Goal: Task Accomplishment & Management: Manage account settings

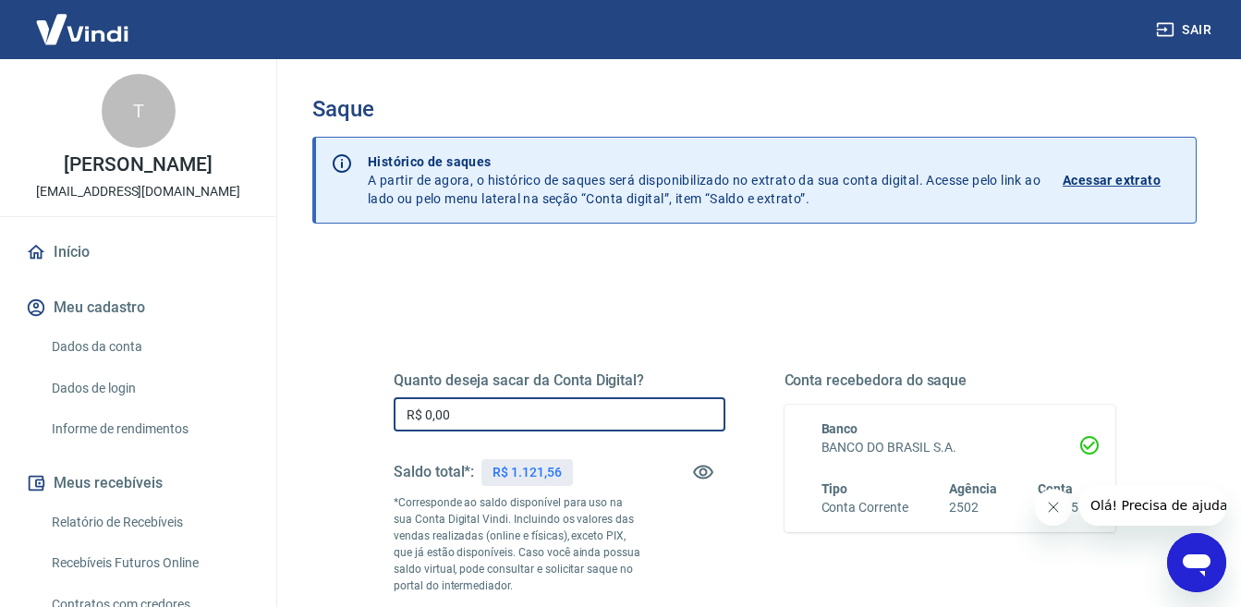
drag, startPoint x: 468, startPoint y: 409, endPoint x: 307, endPoint y: 383, distance: 162.8
click at [307, 383] on div "Saque Histórico de saques A partir de agora, o histórico de saques será disponi…" at bounding box center [754, 427] width 929 height 736
type input "R$ 1.121,56"
click at [370, 445] on div "Quanto deseja sacar da Conta Digital? R$ 1.121,56 ​ Saldo total*: R$ 1.121,56 *…" at bounding box center [754, 513] width 810 height 446
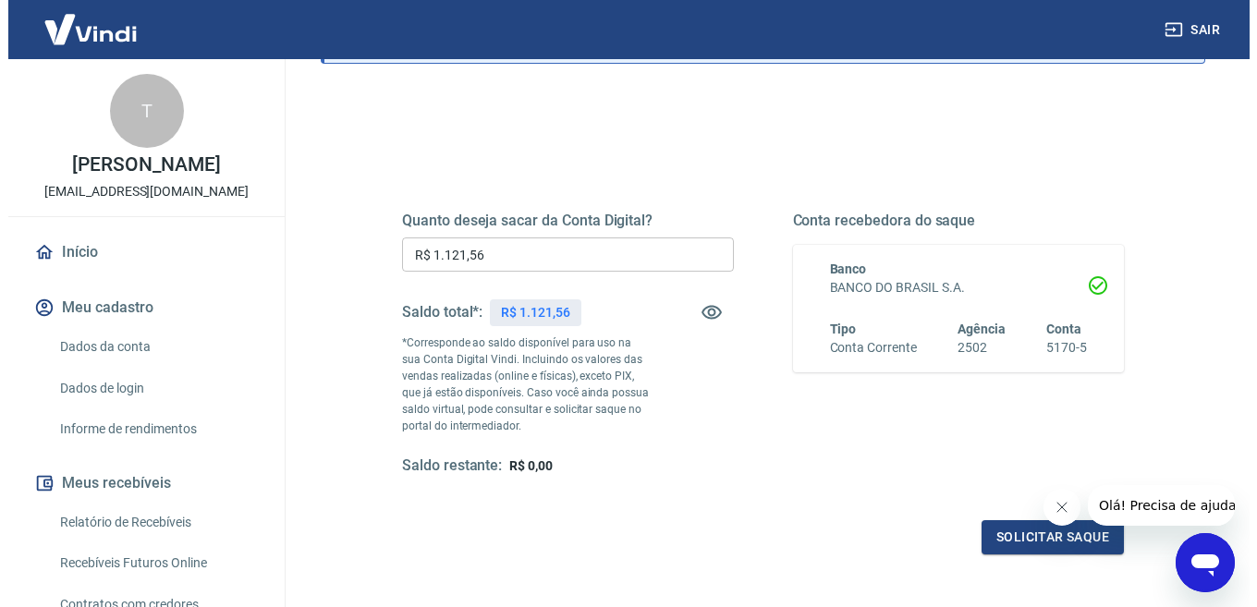
scroll to position [323, 0]
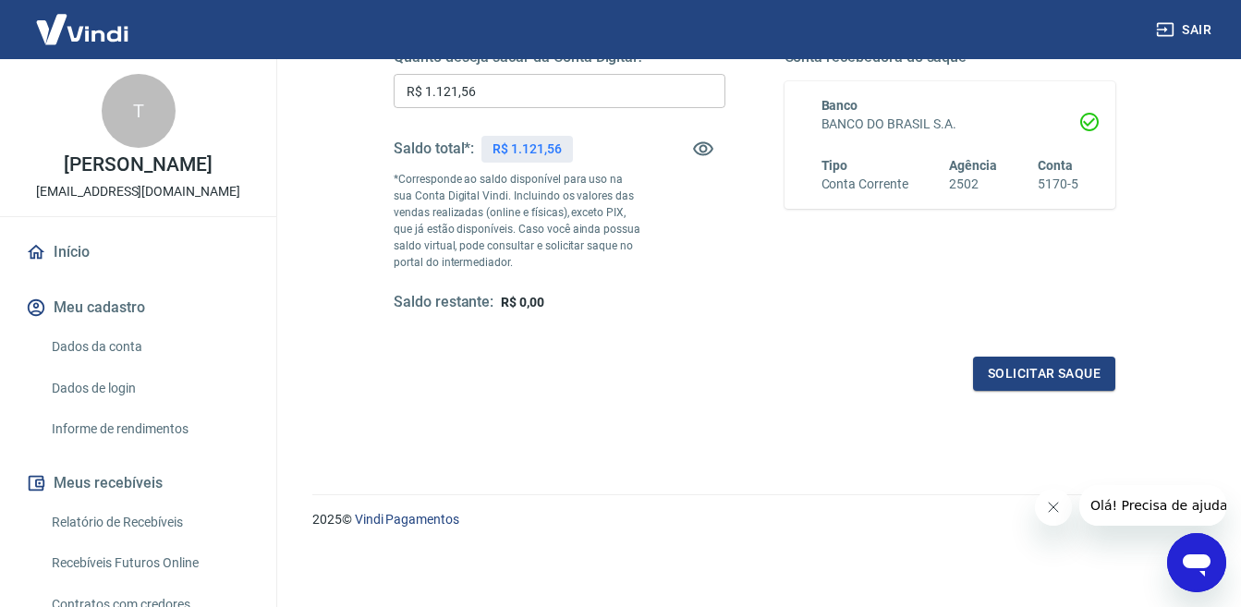
click at [1104, 392] on div "Quanto deseja sacar da Conta Digital? R$ 1.121,56 ​ Saldo total*: R$ 1.121,56 *…" at bounding box center [754, 190] width 766 height 446
click at [1101, 386] on button "Solicitar saque" at bounding box center [1044, 374] width 142 height 34
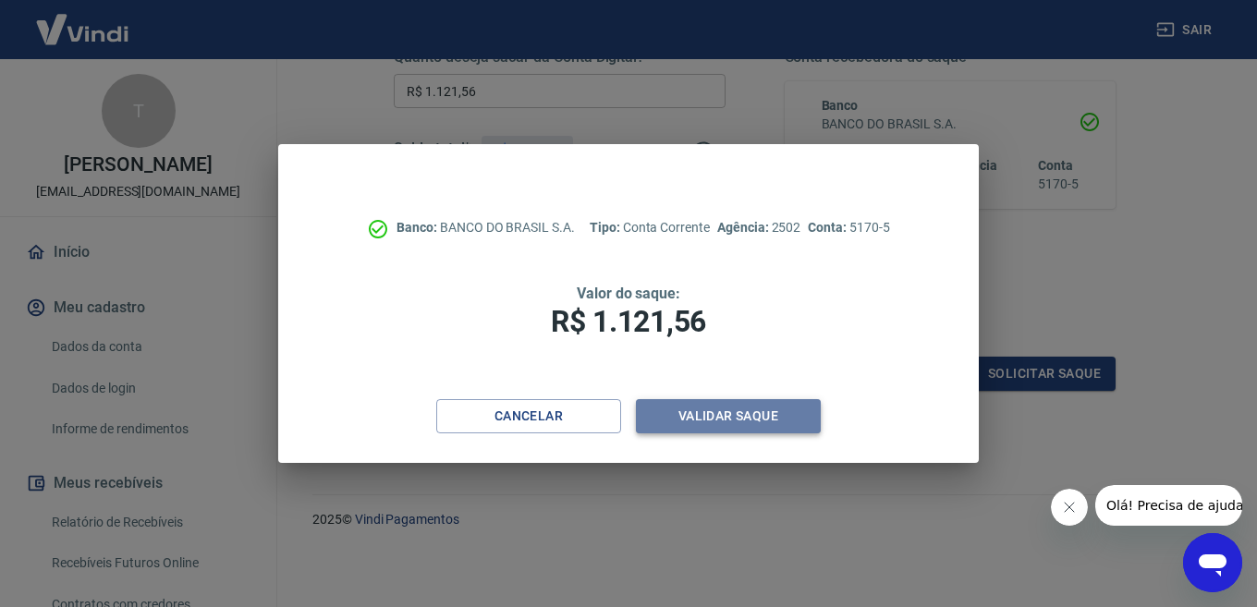
click at [790, 419] on button "Validar saque" at bounding box center [728, 416] width 185 height 34
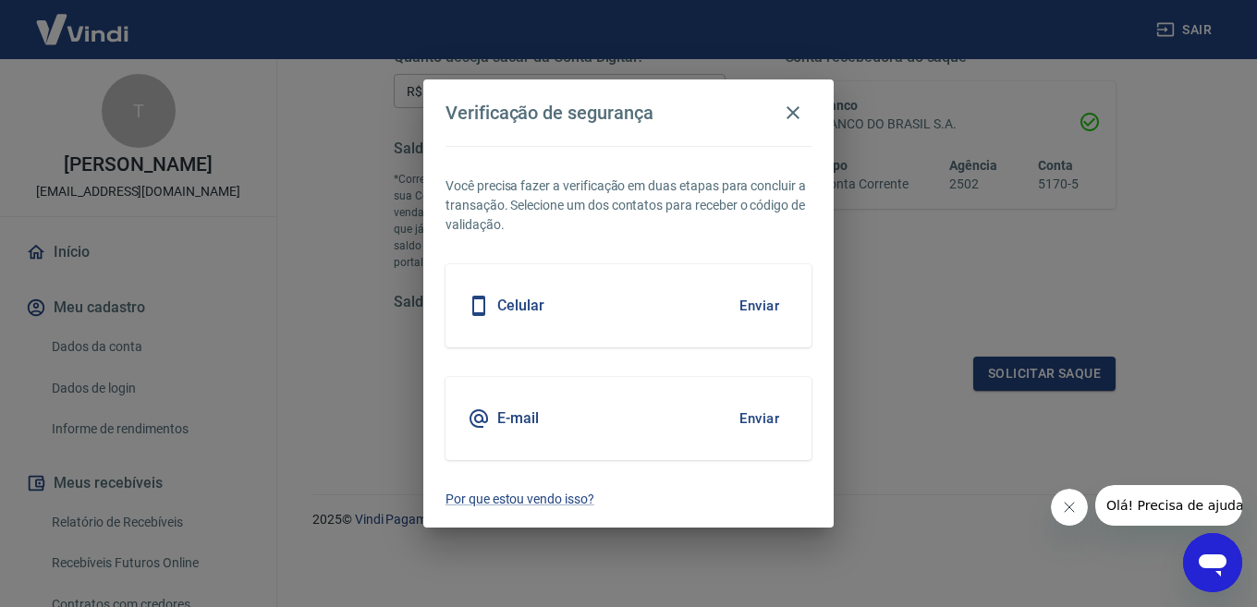
click at [762, 308] on button "Enviar" at bounding box center [759, 305] width 60 height 39
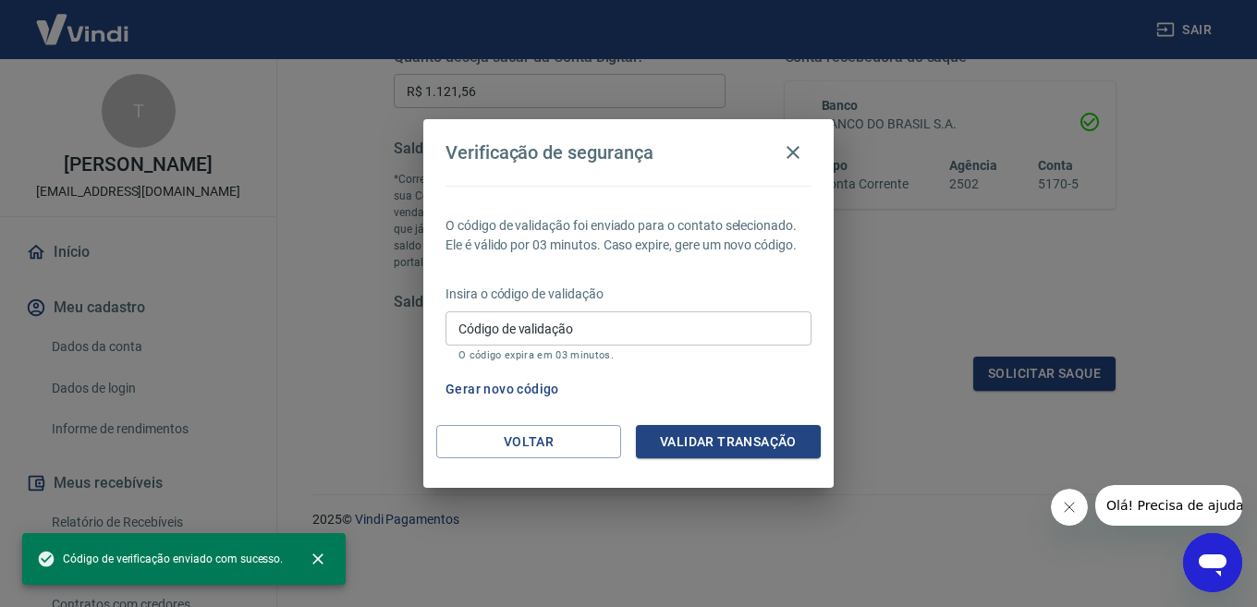
click at [735, 304] on div "Insira o código de validação Código de validação Código de validação O código e…" at bounding box center [628, 325] width 366 height 80
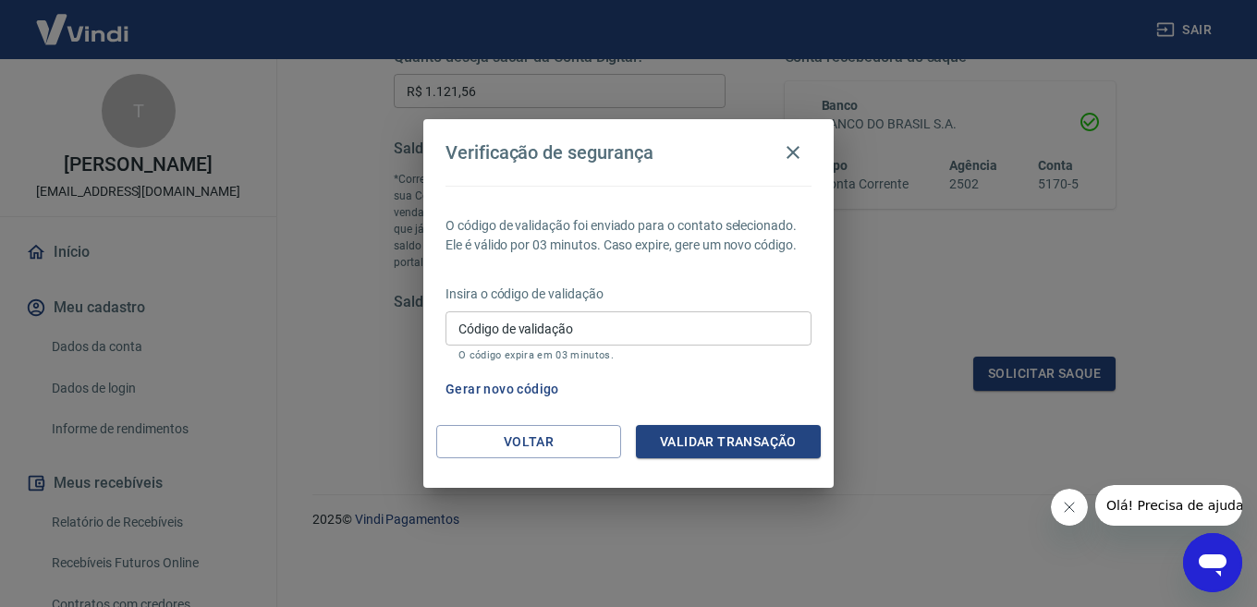
click at [545, 331] on input "Código de validação" at bounding box center [628, 328] width 366 height 34
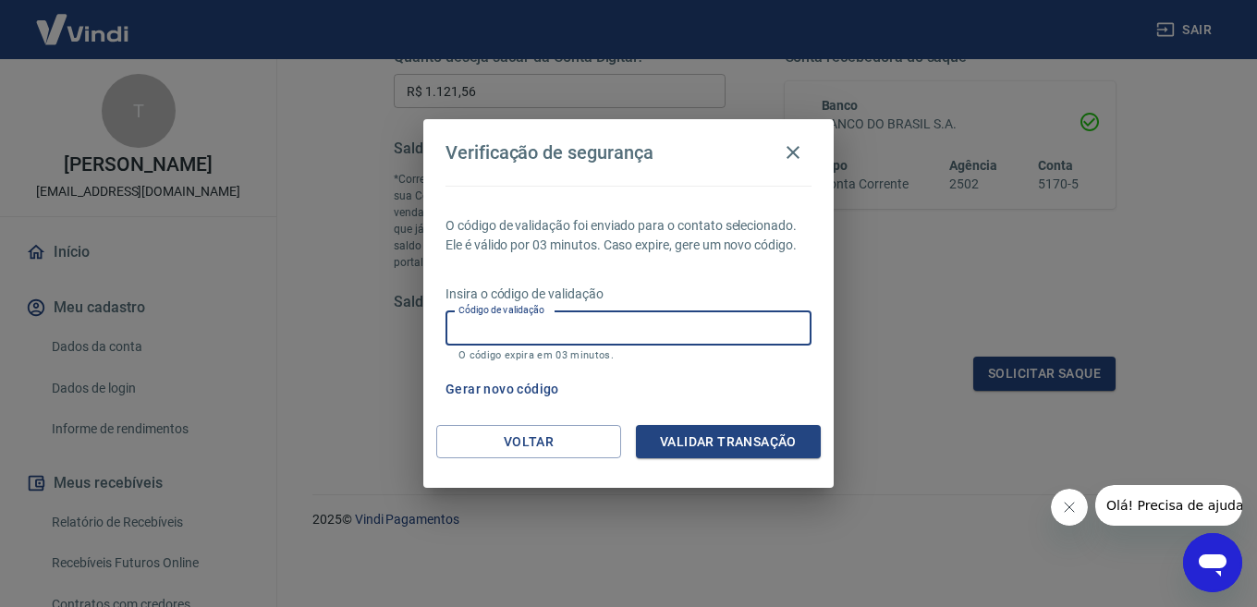
click at [533, 390] on button "Gerar novo código" at bounding box center [502, 389] width 128 height 34
click at [553, 326] on input "Código de validação" at bounding box center [628, 328] width 366 height 34
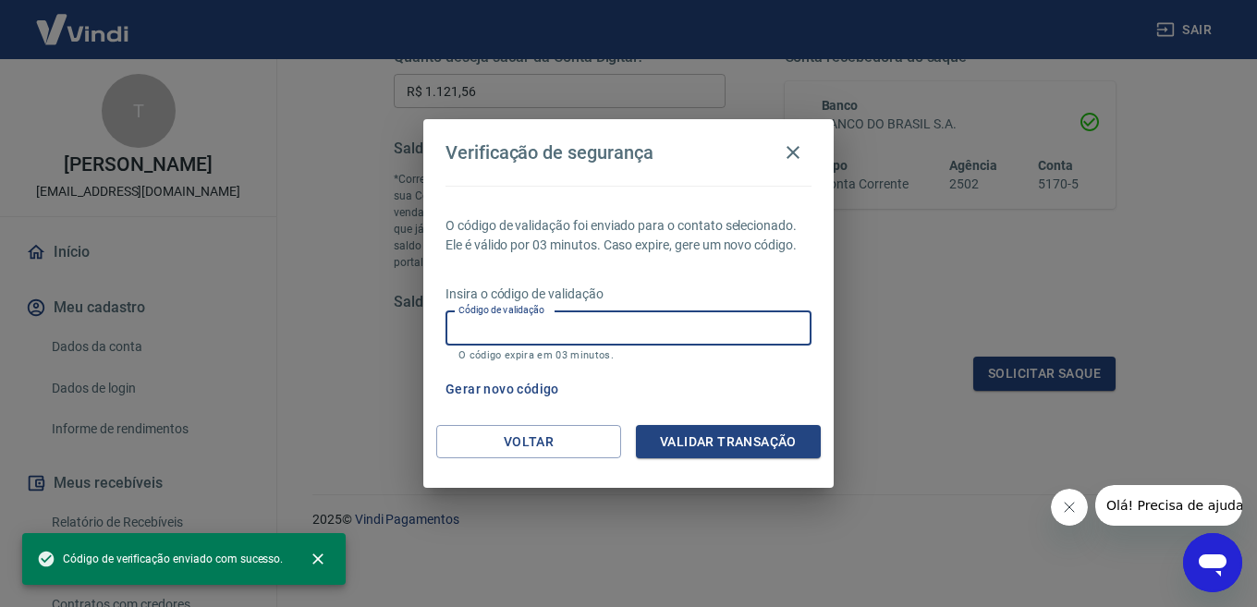
click at [553, 326] on input "Código de validação" at bounding box center [628, 328] width 366 height 34
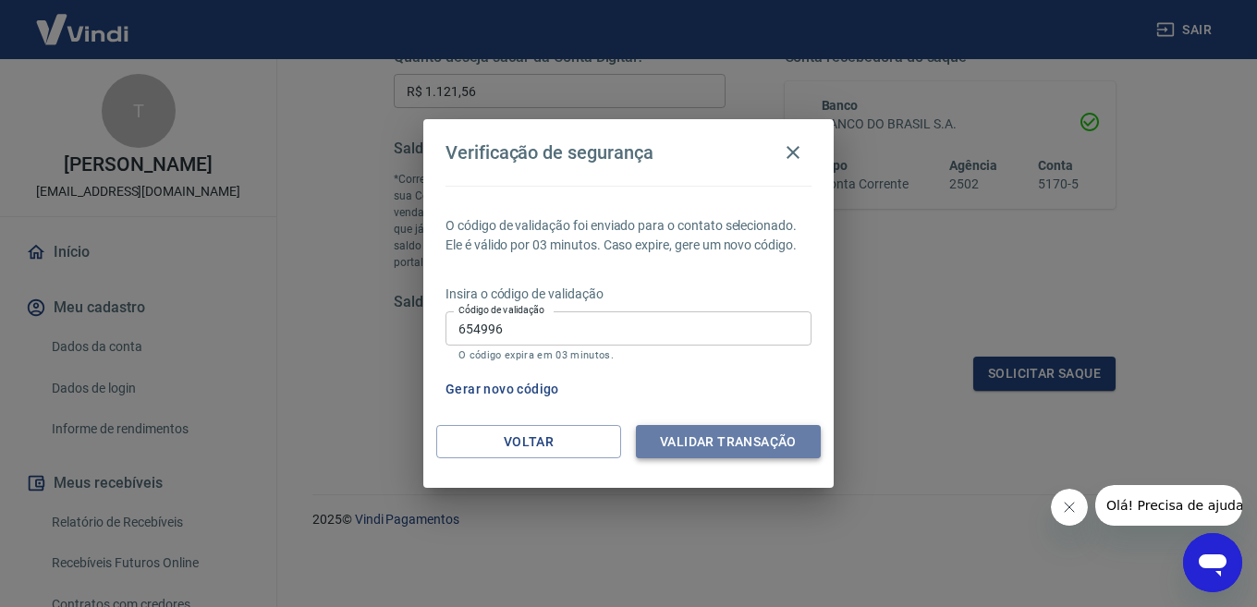
click at [704, 443] on button "Validar transação" at bounding box center [728, 442] width 185 height 34
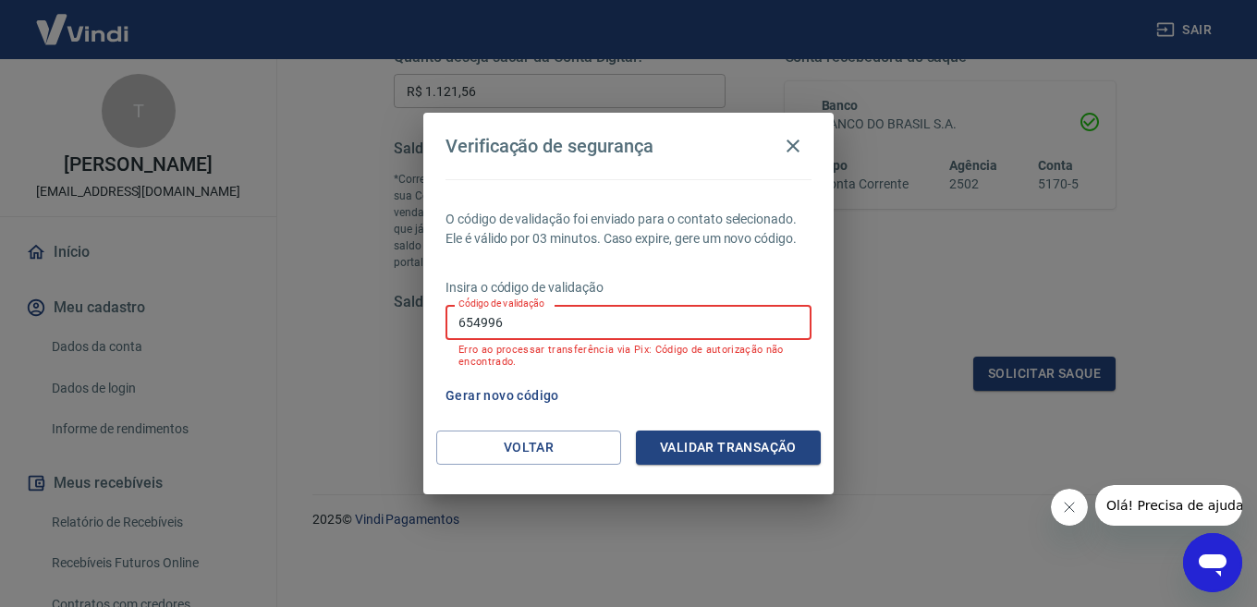
drag, startPoint x: 585, startPoint y: 322, endPoint x: 431, endPoint y: 324, distance: 153.4
click at [431, 324] on div "O código de validação foi enviado para o contato selecionado. Ele é válido por …" at bounding box center [628, 304] width 410 height 251
drag, startPoint x: 515, startPoint y: 329, endPoint x: 407, endPoint y: 333, distance: 108.2
click at [407, 333] on div "Verificação de segurança O código de validação foi enviado para o contato selec…" at bounding box center [628, 303] width 1257 height 607
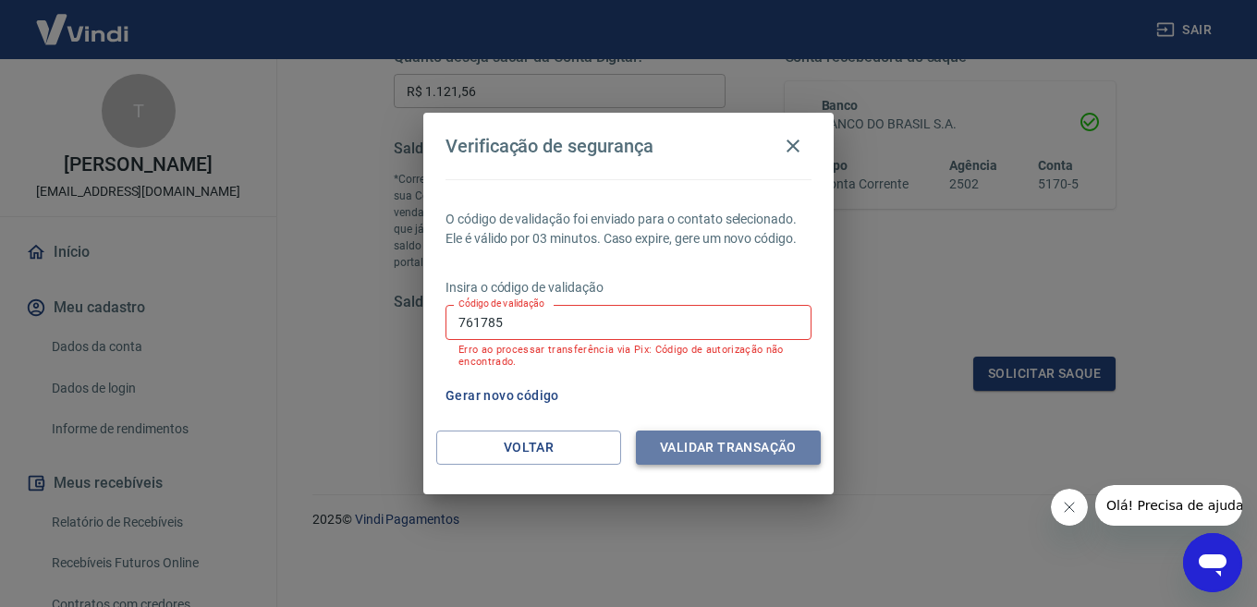
click at [696, 438] on button "Validar transação" at bounding box center [728, 448] width 185 height 34
click at [606, 363] on p "Erro ao processar transferência via Pix: Código de autorização não encontrado." at bounding box center [628, 356] width 340 height 24
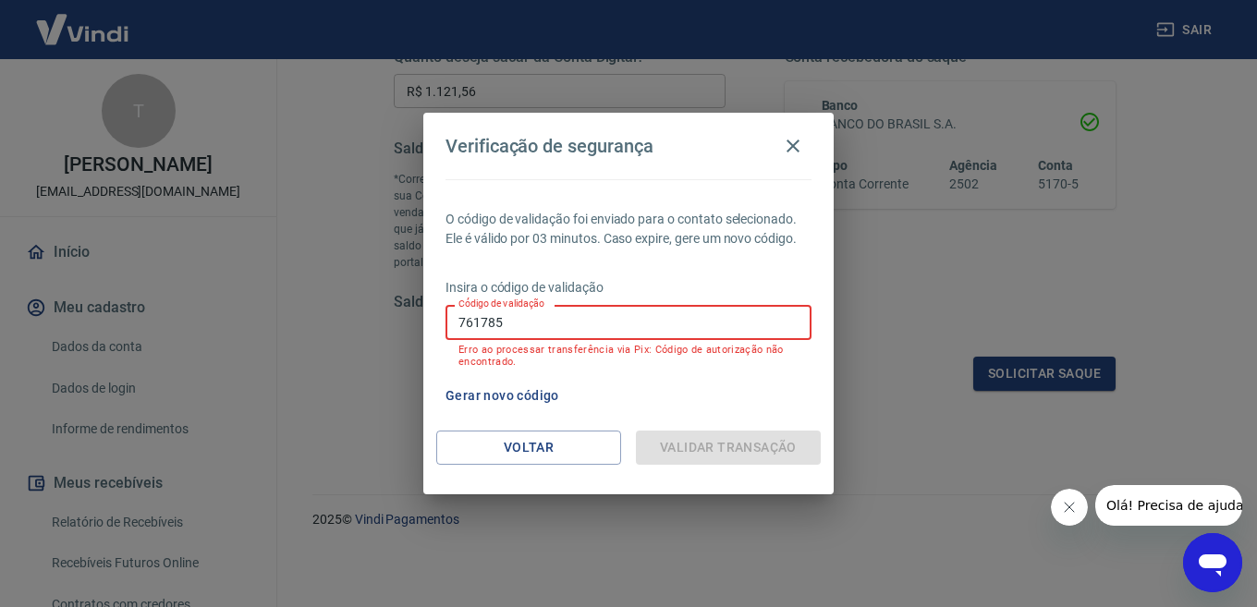
drag, startPoint x: 508, startPoint y: 323, endPoint x: 424, endPoint y: 320, distance: 84.2
click at [424, 320] on div "O código de validação foi enviado para o contato selecionado. Ele é válido por …" at bounding box center [628, 304] width 410 height 251
type input "761"
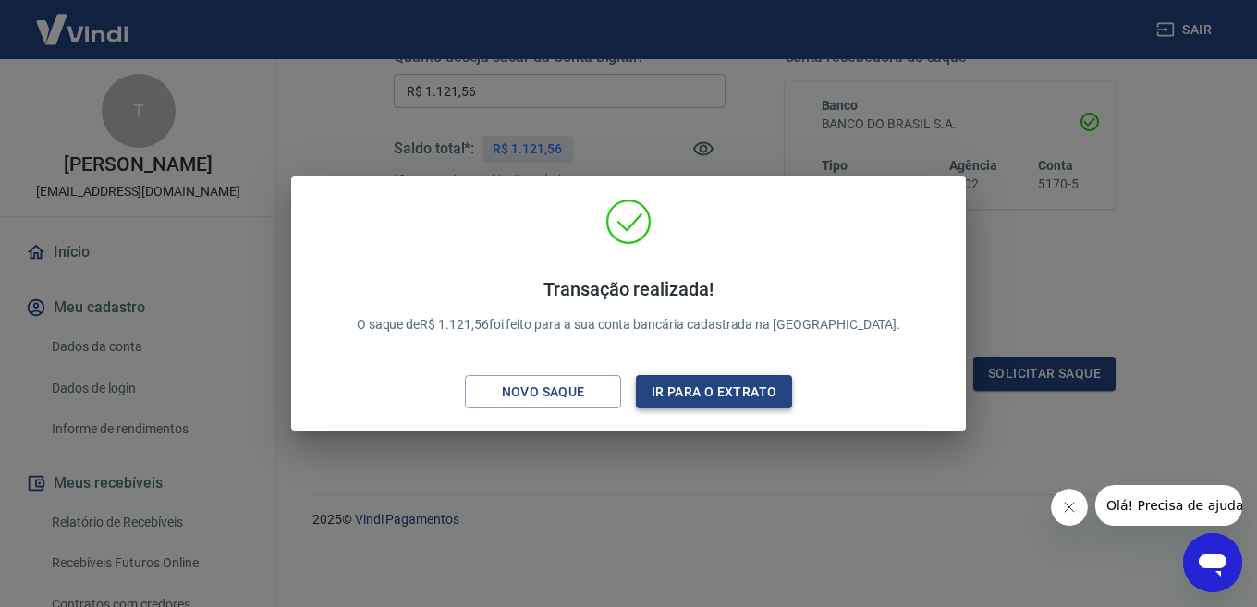
click at [723, 403] on button "Ir para o extrato" at bounding box center [714, 392] width 156 height 34
